Goal: Task Accomplishment & Management: Manage account settings

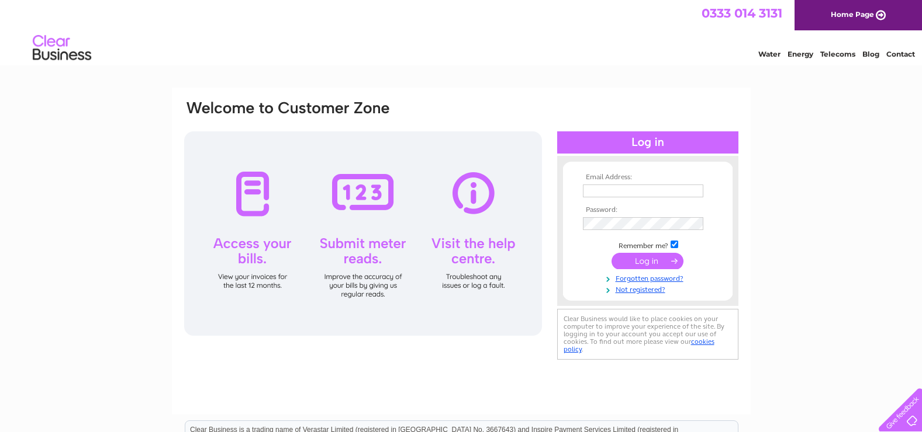
click at [638, 183] on td at bounding box center [648, 191] width 136 height 19
click at [639, 192] on input "text" at bounding box center [643, 191] width 120 height 13
type input "k.mcintyre1@nhs.net"
click at [611, 254] on input "submit" at bounding box center [647, 262] width 72 height 16
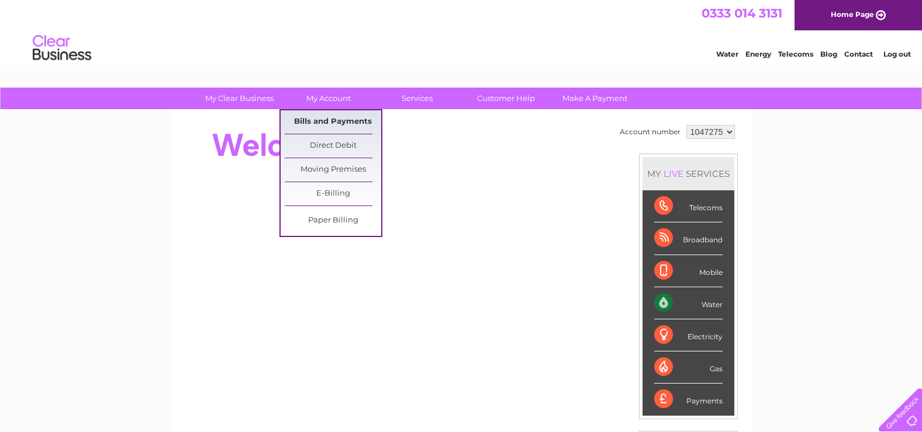
click at [322, 123] on link "Bills and Payments" at bounding box center [333, 121] width 96 height 23
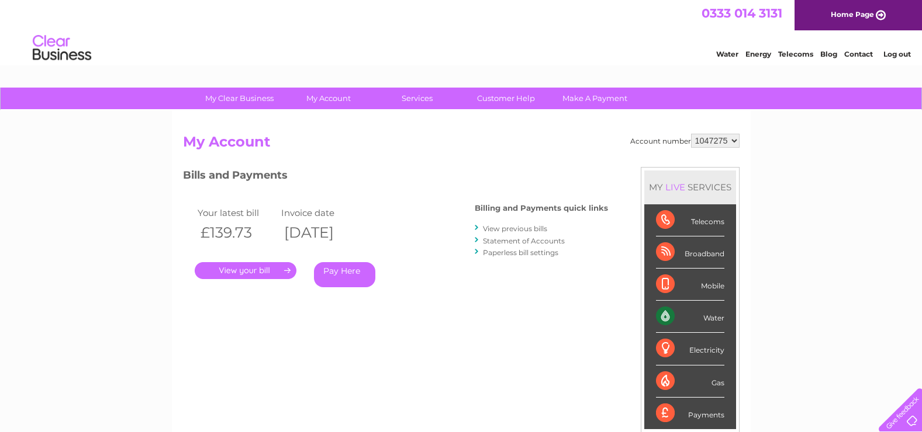
click at [238, 261] on div ". Pay Here" at bounding box center [312, 254] width 234 height 18
click at [239, 271] on link "." at bounding box center [246, 270] width 102 height 17
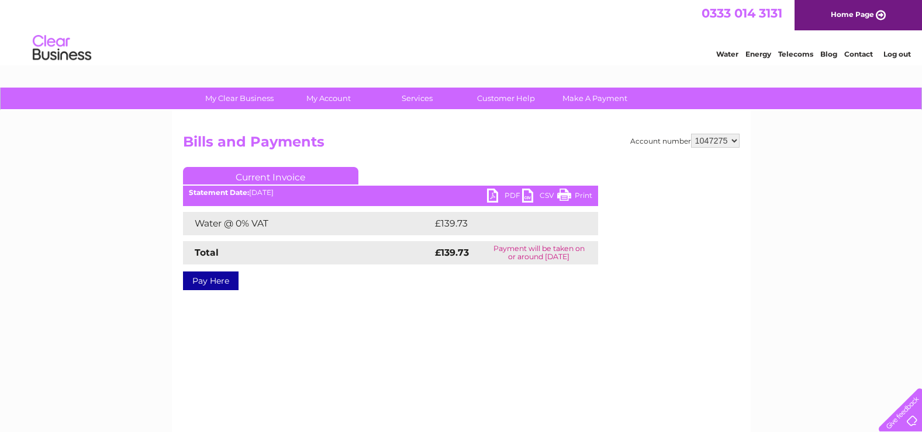
click at [514, 195] on link "PDF" at bounding box center [504, 197] width 35 height 17
click at [875, 19] on link "Home Page" at bounding box center [857, 15] width 127 height 30
